Goal: Task Accomplishment & Management: Complete application form

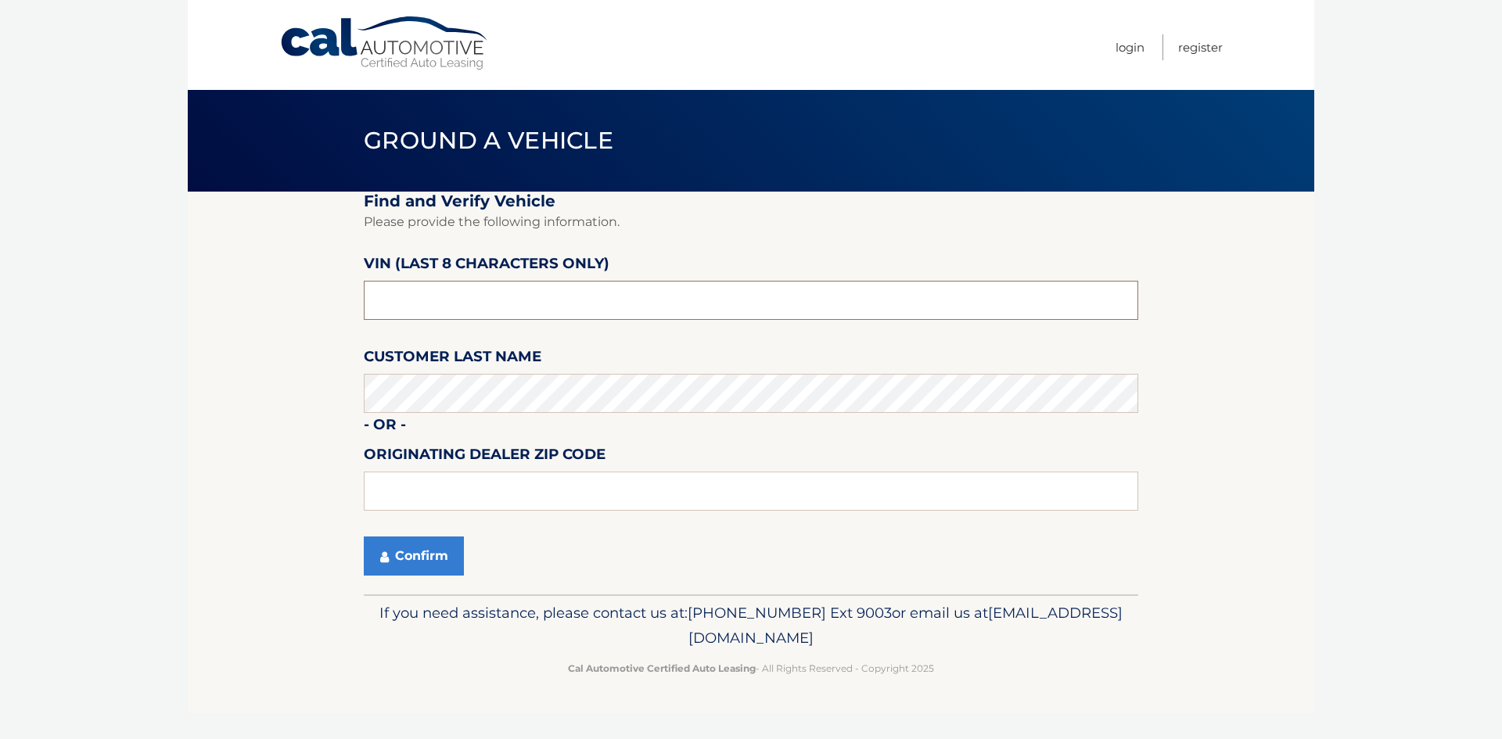
drag, startPoint x: 640, startPoint y: 296, endPoint x: 640, endPoint y: 306, distance: 10.2
click at [640, 303] on input "text" at bounding box center [751, 300] width 775 height 39
click at [541, 485] on input "text" at bounding box center [751, 491] width 775 height 39
